Goal: Book appointment/travel/reservation

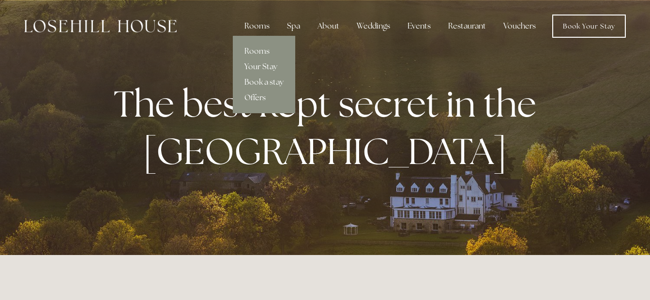
click at [259, 95] on link "Offers" at bounding box center [264, 97] width 62 height 15
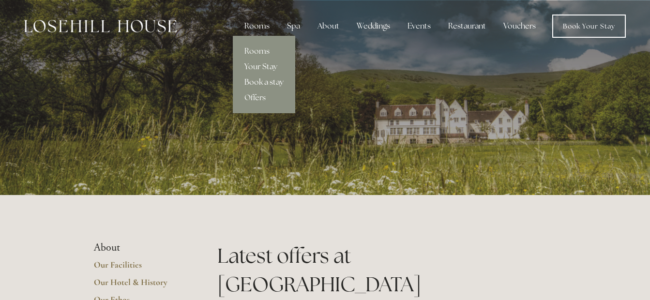
click at [269, 80] on link "Book a stay" at bounding box center [264, 81] width 62 height 15
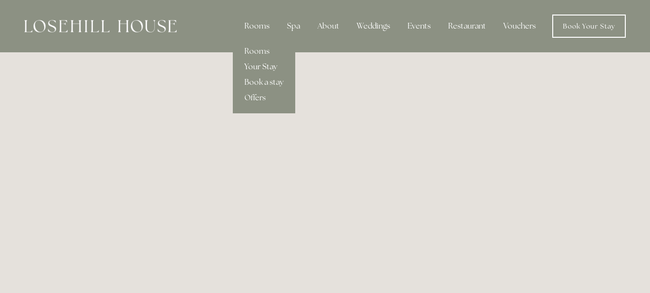
click at [260, 66] on link "Your Stay" at bounding box center [264, 66] width 62 height 15
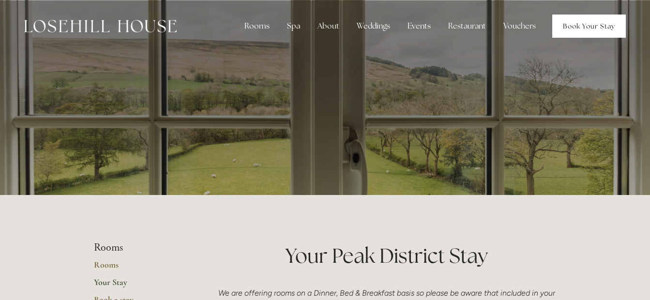
click at [576, 24] on link "Book Your Stay" at bounding box center [589, 26] width 74 height 23
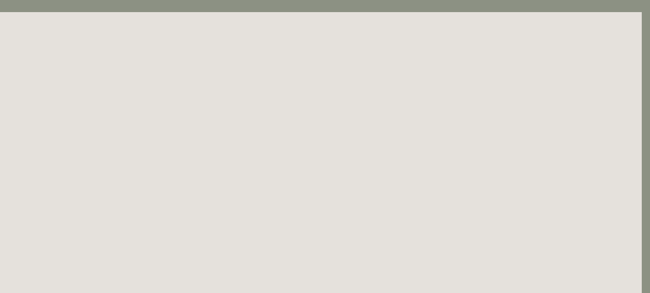
scroll to position [0, 8]
